Goal: Information Seeking & Learning: Learn about a topic

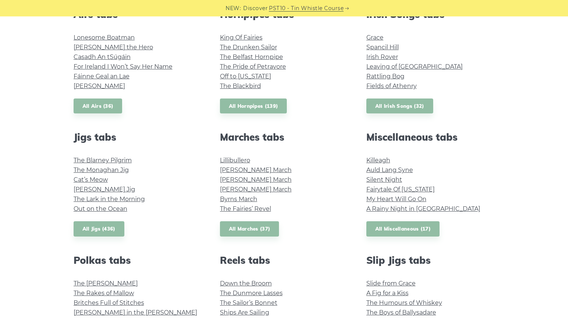
scroll to position [314, 0]
click at [379, 86] on link "Fields of Athenry" at bounding box center [391, 85] width 50 height 7
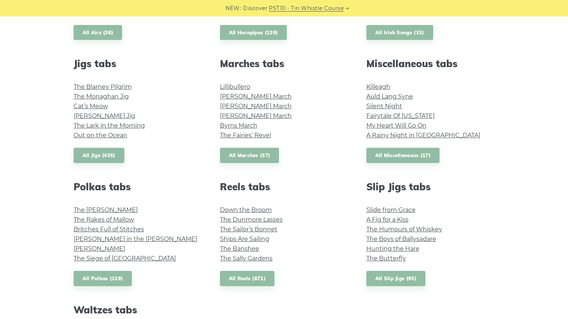
scroll to position [393, 0]
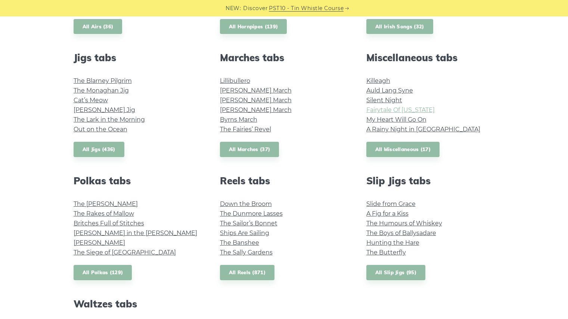
click at [399, 112] on link "Fairytale Of [US_STATE]" at bounding box center [400, 109] width 68 height 7
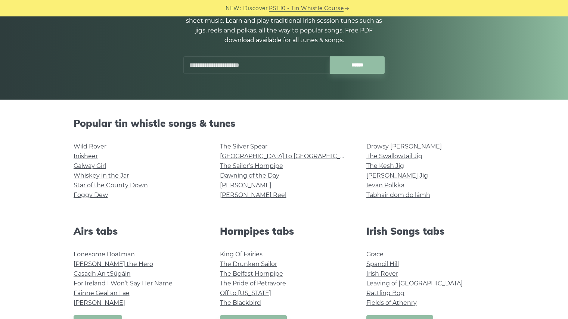
scroll to position [96, 0]
click at [145, 283] on link "For Ireland I Won’t Say Her Name" at bounding box center [123, 284] width 99 height 7
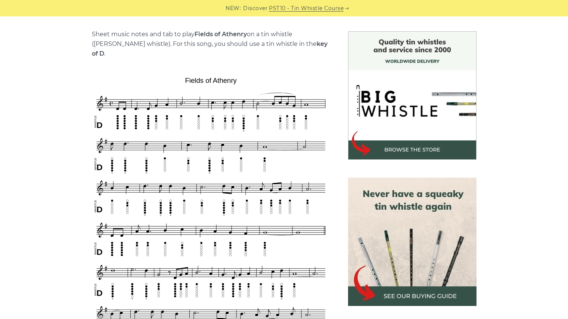
scroll to position [183, 0]
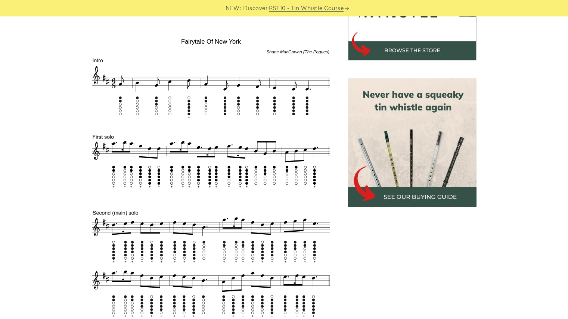
scroll to position [282, 0]
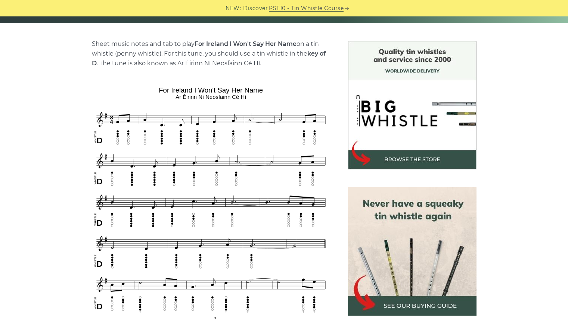
scroll to position [173, 0]
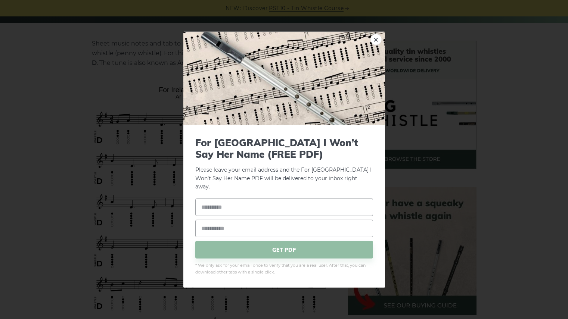
drag, startPoint x: 254, startPoint y: 97, endPoint x: 163, endPoint y: 75, distance: 94.1
click at [377, 43] on link "×" at bounding box center [376, 39] width 11 height 11
drag, startPoint x: 286, startPoint y: 96, endPoint x: 389, endPoint y: 43, distance: 115.8
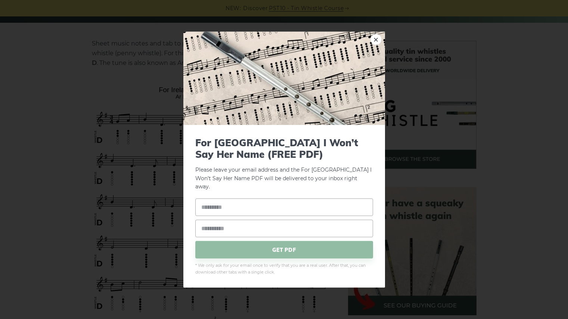
click at [370, 43] on img at bounding box center [284, 77] width 202 height 93
click at [375, 45] on link "×" at bounding box center [376, 39] width 11 height 11
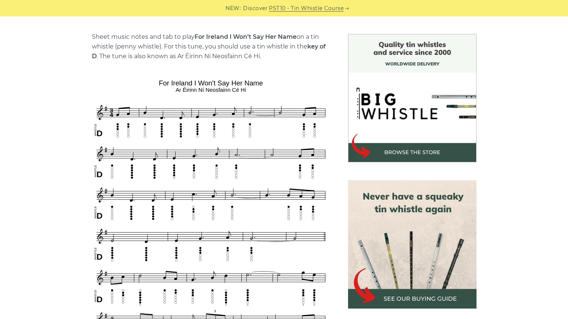
scroll to position [177, 0]
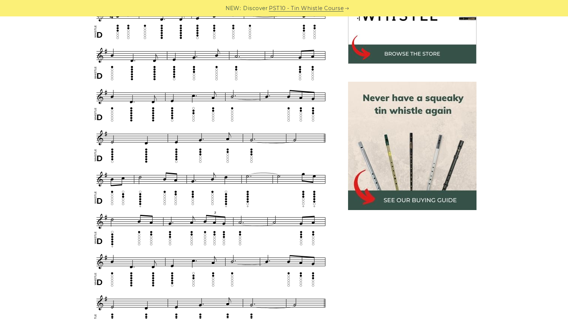
scroll to position [279, 0]
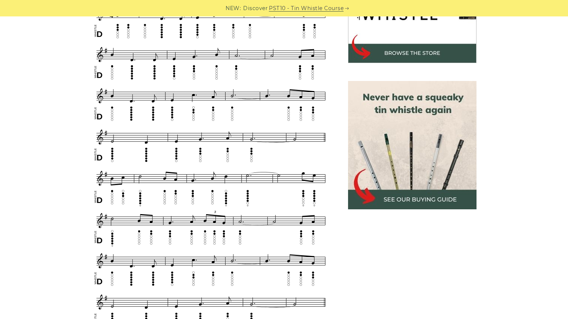
click at [33, 165] on div "Sheet music notes and tab to play For Ireland I Won’t Say Her Name on a tin whi…" at bounding box center [284, 273] width 568 height 677
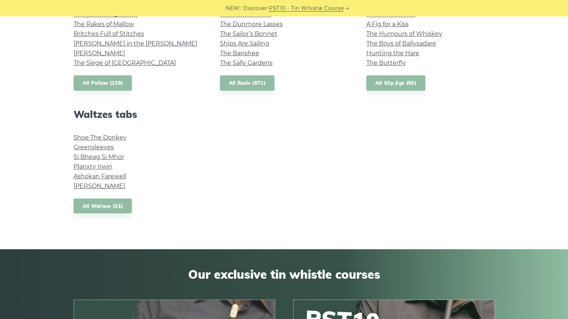
scroll to position [583, 0]
